Goal: Check status: Check status

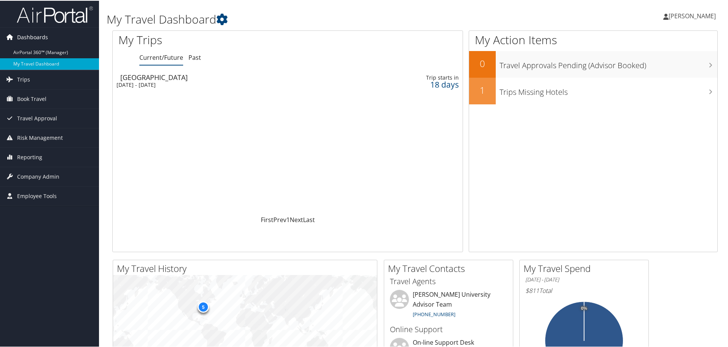
click at [43, 39] on span "Dashboards" at bounding box center [32, 36] width 31 height 19
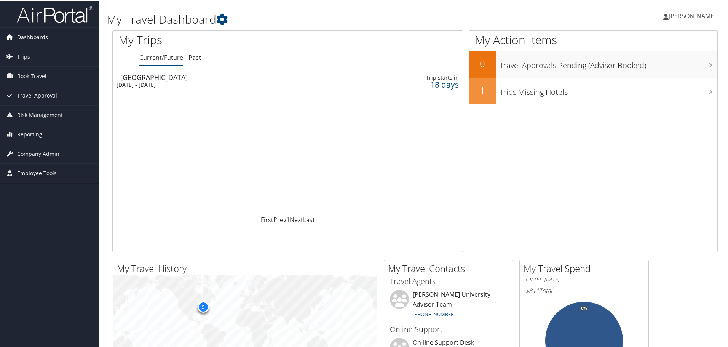
click at [43, 39] on span "Dashboards" at bounding box center [32, 36] width 31 height 19
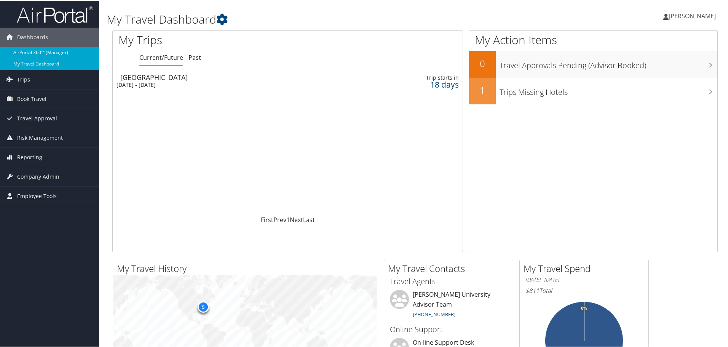
click at [46, 52] on link "AirPortal 360™ (Manager)" at bounding box center [49, 51] width 99 height 11
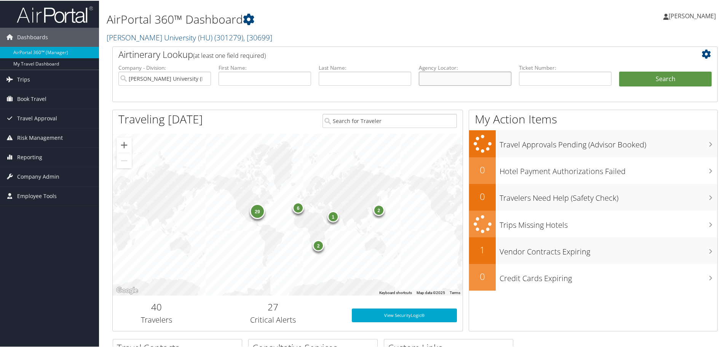
click at [429, 73] on input "text" at bounding box center [465, 78] width 93 height 14
paste input "C89RRG"
type input "C89RRG"
click at [677, 83] on button "Search" at bounding box center [665, 78] width 93 height 15
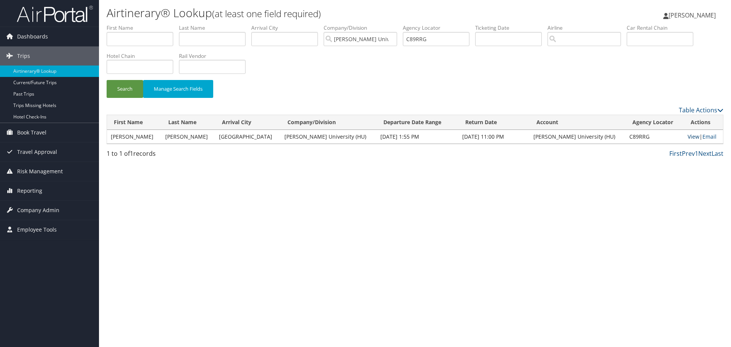
click at [688, 138] on link "View" at bounding box center [694, 136] width 12 height 7
click at [425, 40] on input "C89RRG" at bounding box center [436, 39] width 67 height 14
paste input "W76"
click at [136, 88] on button "Search" at bounding box center [125, 89] width 37 height 18
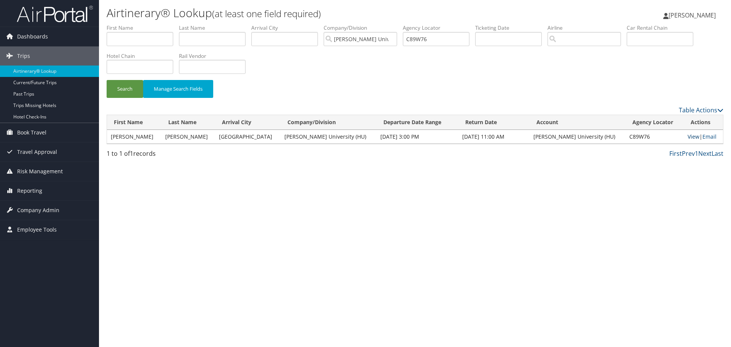
click at [688, 134] on link "View" at bounding box center [694, 136] width 12 height 7
click at [423, 41] on input "C89W76" at bounding box center [436, 39] width 67 height 14
paste input "1RBKR"
type input "C1RBKR"
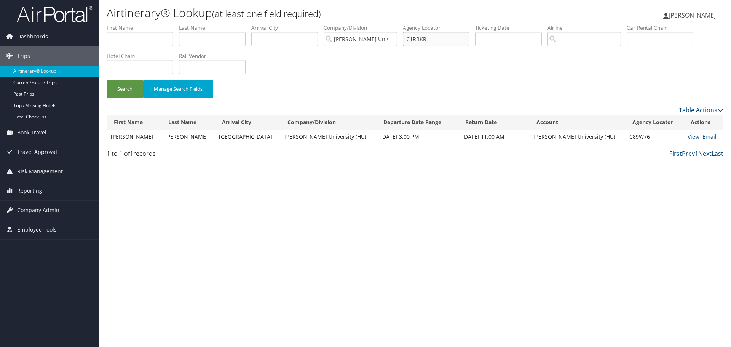
click at [107, 80] on button "Search" at bounding box center [125, 89] width 37 height 18
click at [687, 136] on link "View" at bounding box center [693, 136] width 12 height 7
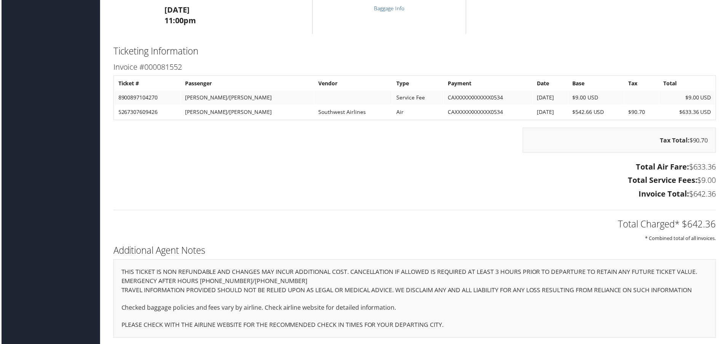
scroll to position [898, 0]
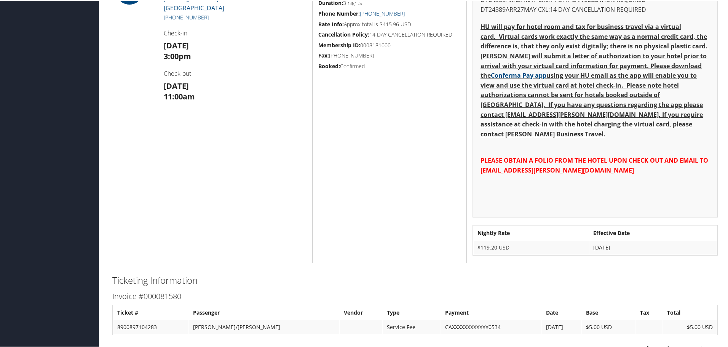
scroll to position [470, 0]
